Goal: Information Seeking & Learning: Find specific page/section

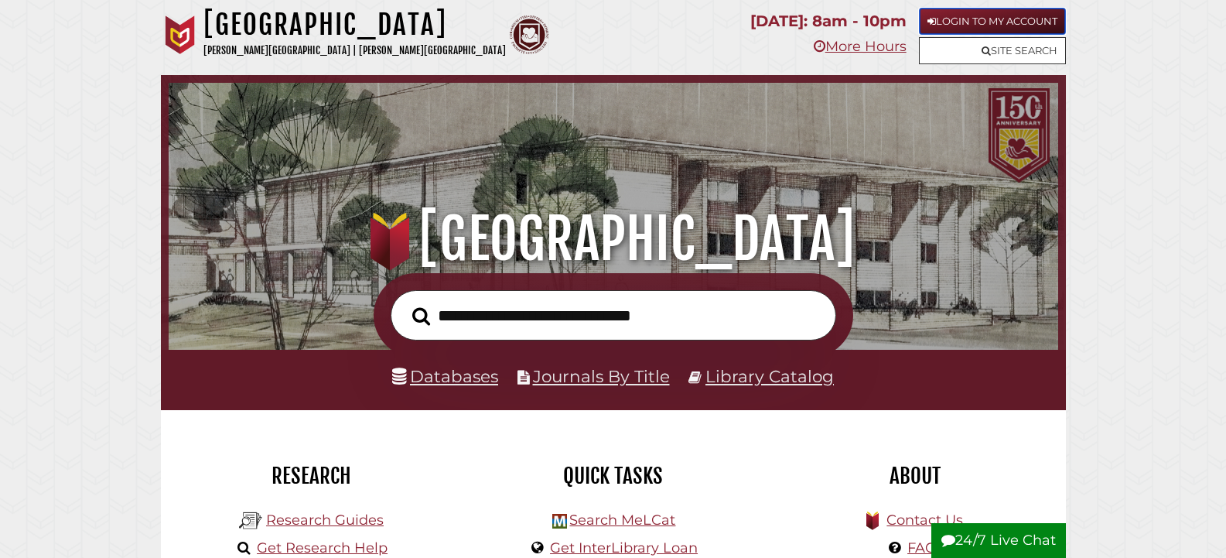
click at [953, 25] on link "Login to My Account" at bounding box center [992, 21] width 147 height 27
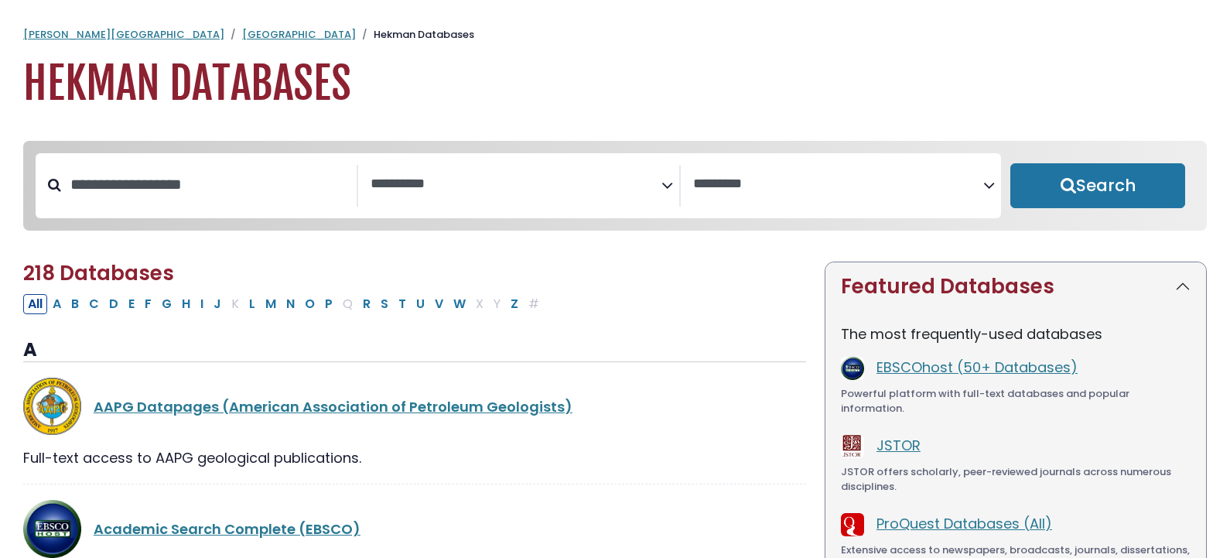
select select "Database Subject Filter"
select select "Database Vendors Filter"
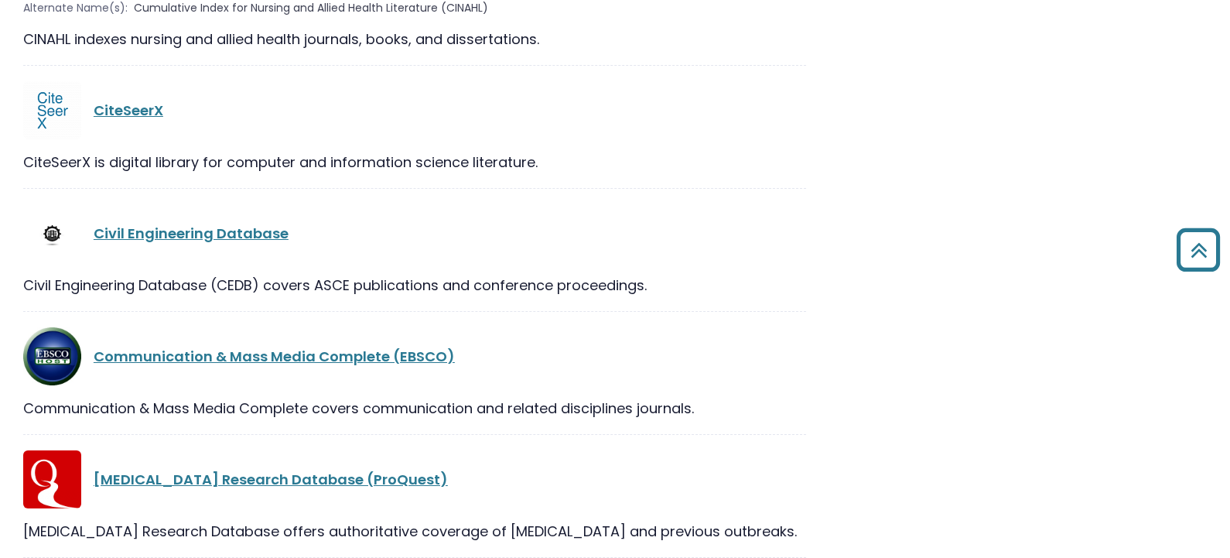
scroll to position [7504, 0]
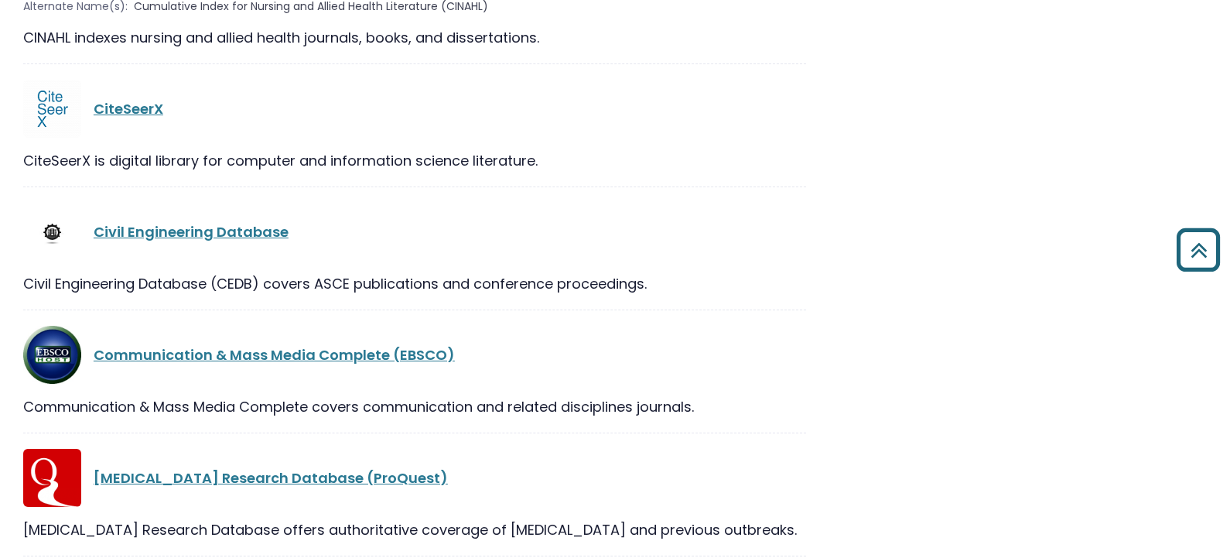
click at [1198, 251] on icon "Back to Top" at bounding box center [1198, 250] width 56 height 56
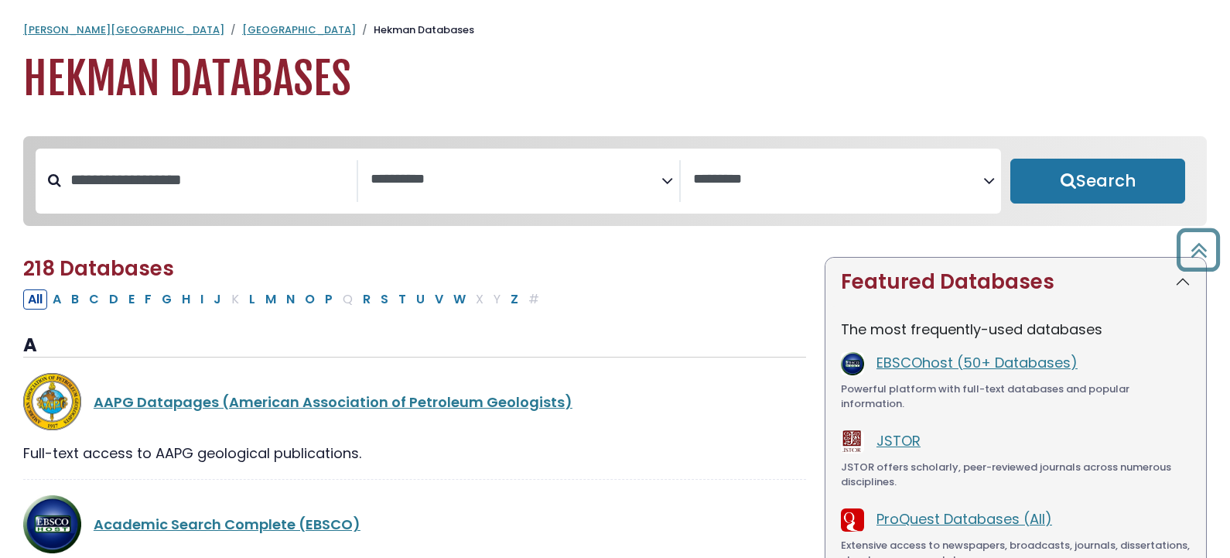
scroll to position [0, 0]
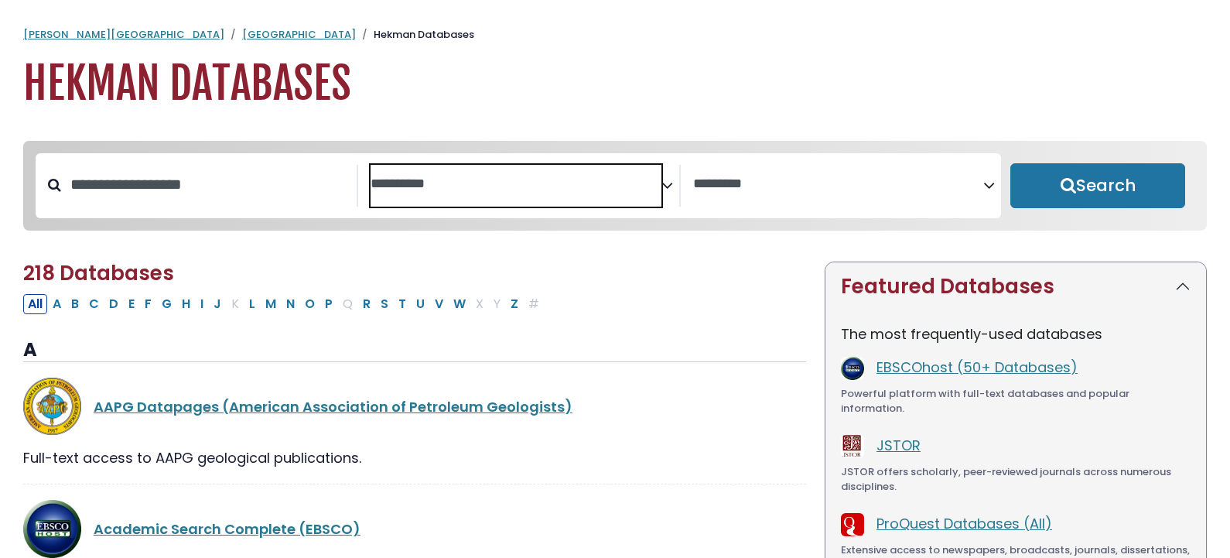
click at [487, 187] on textarea "Search" at bounding box center [516, 184] width 291 height 16
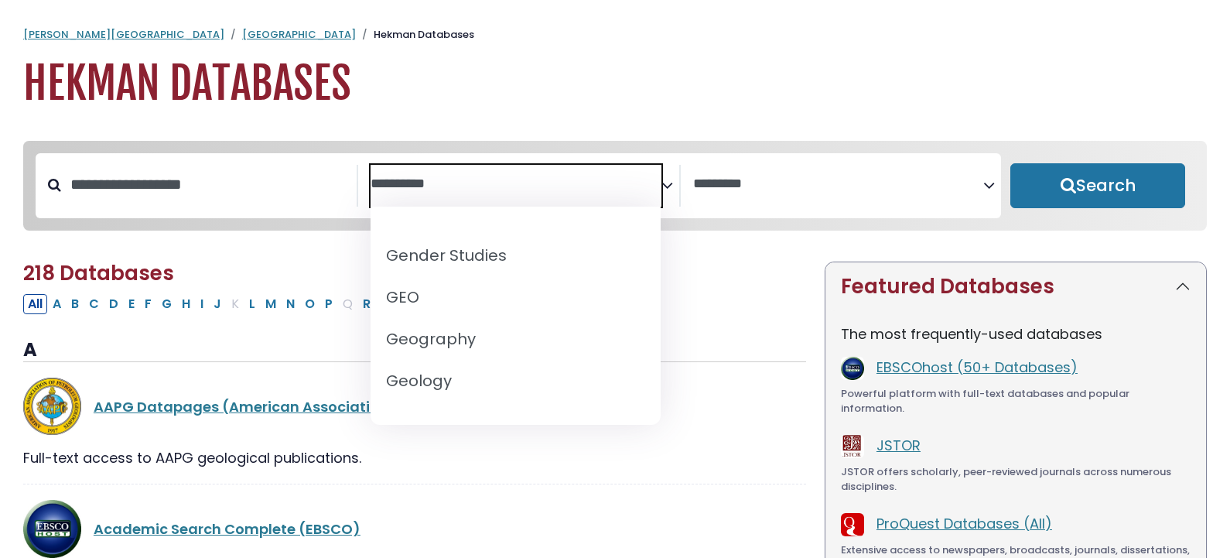
scroll to position [774, 0]
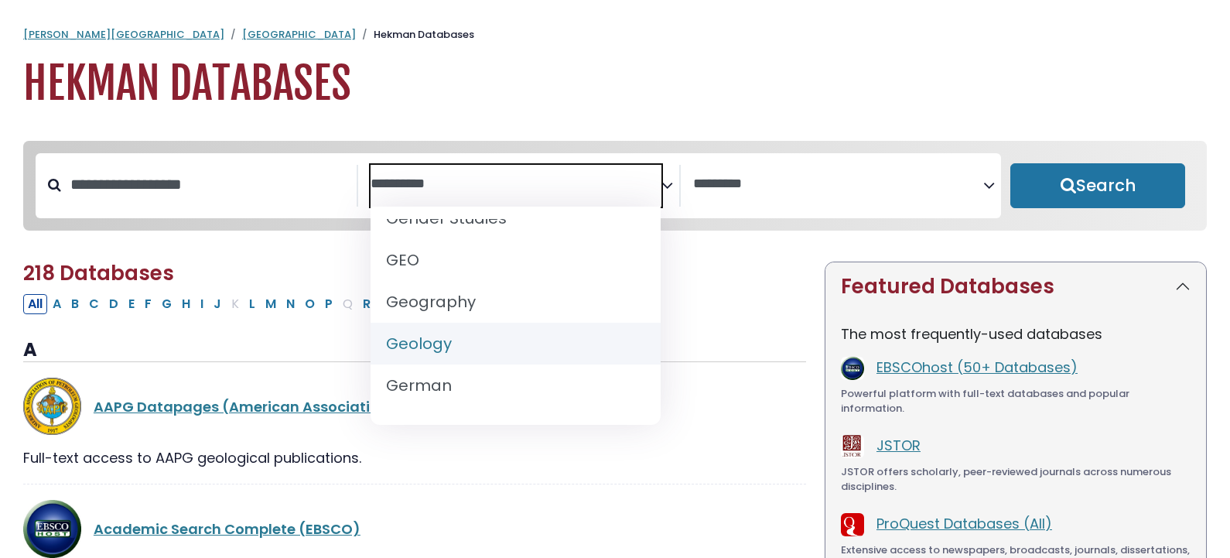
select select "*****"
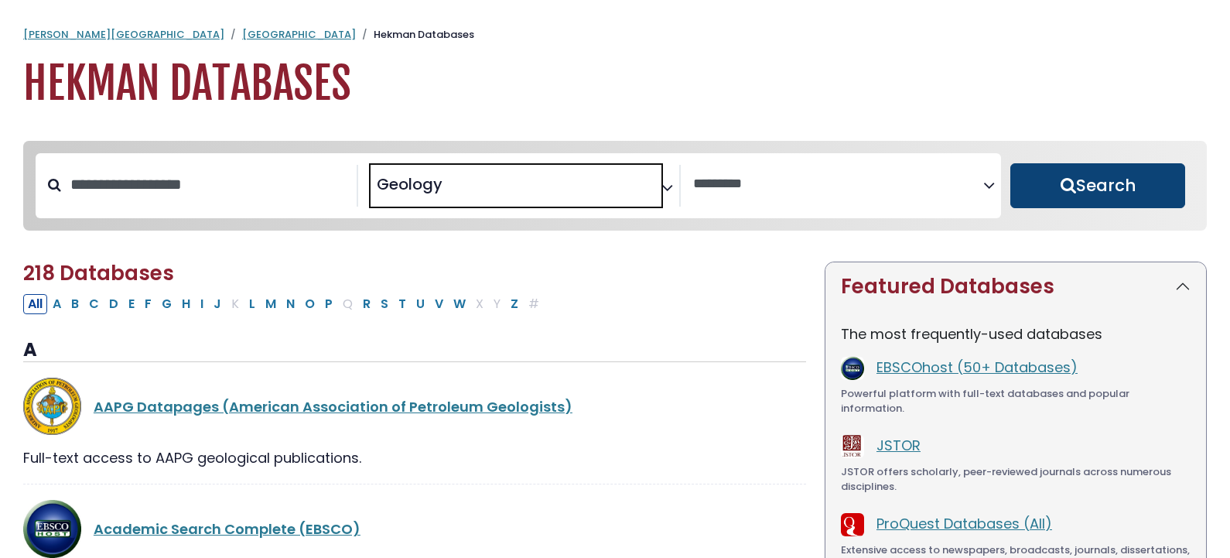
click at [1132, 170] on button "Search" at bounding box center [1097, 185] width 175 height 45
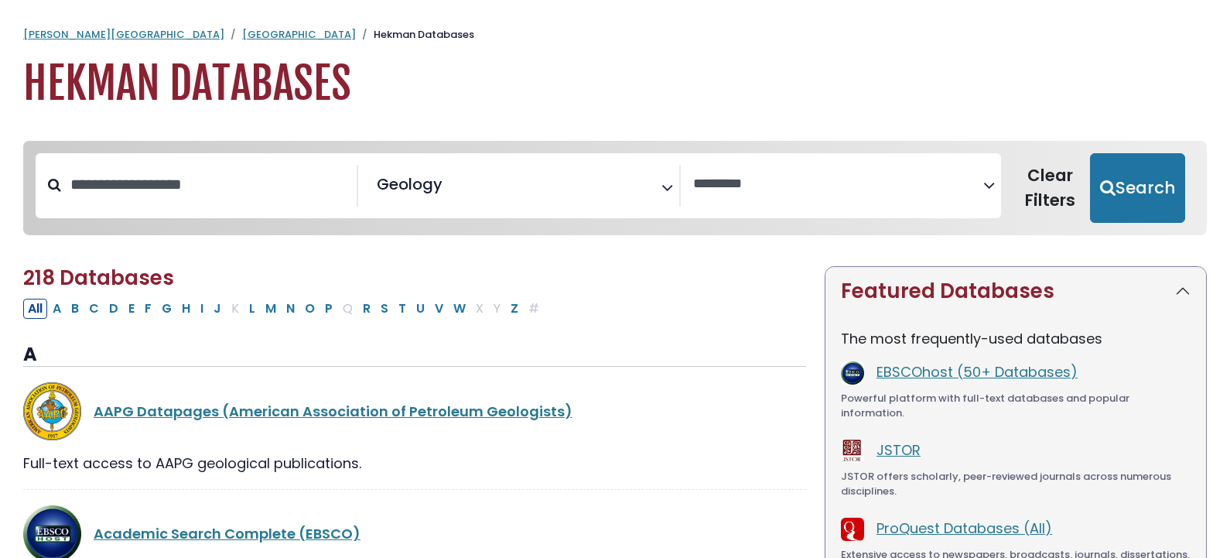
select select "Database Vendors Filter"
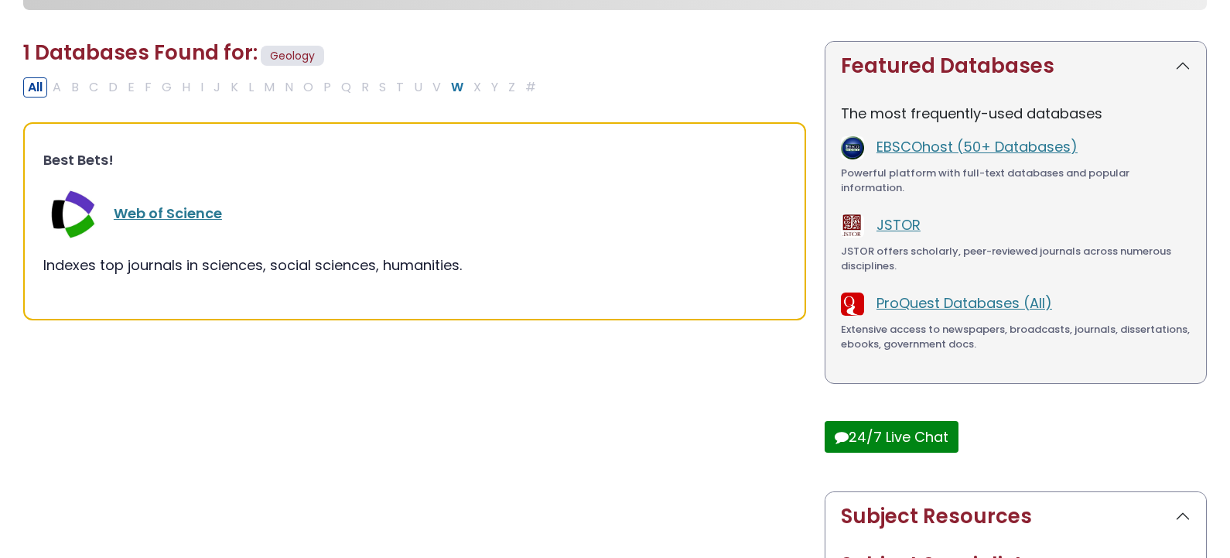
scroll to position [232, 0]
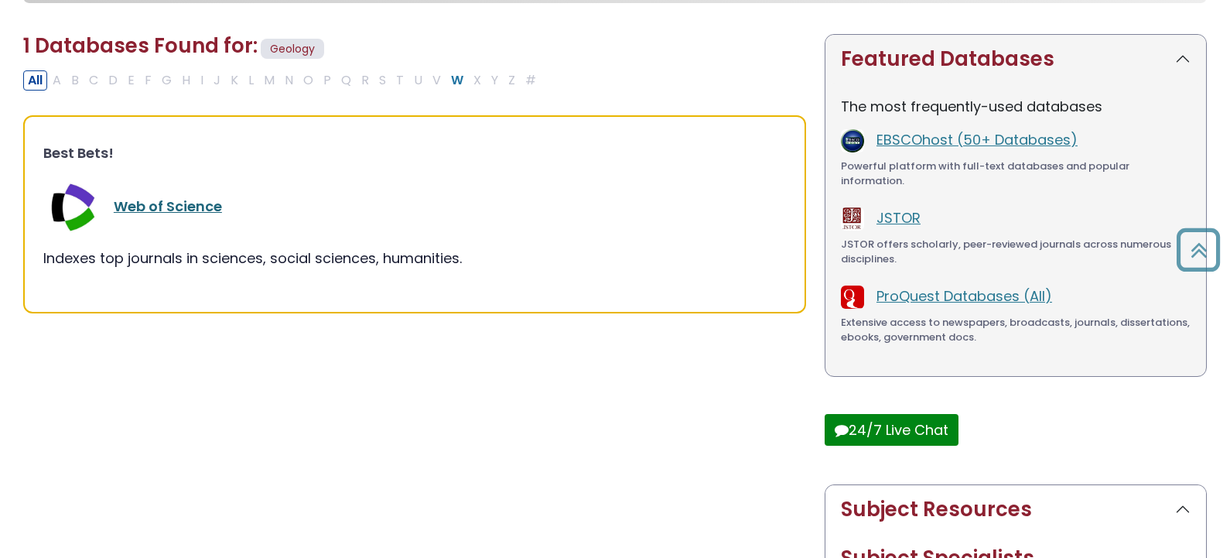
click at [154, 205] on link "Web of Science" at bounding box center [168, 205] width 108 height 19
